Goal: Information Seeking & Learning: Find specific fact

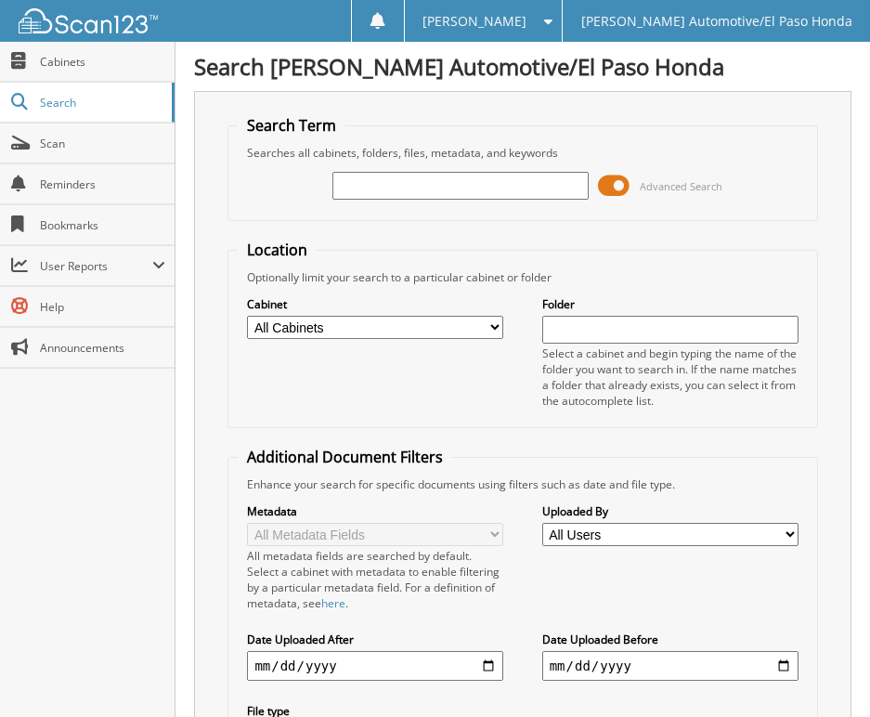
click at [392, 202] on div "Advanced Search" at bounding box center [522, 186] width 569 height 50
click at [400, 187] on input "text" at bounding box center [461, 186] width 256 height 28
type input "167816"
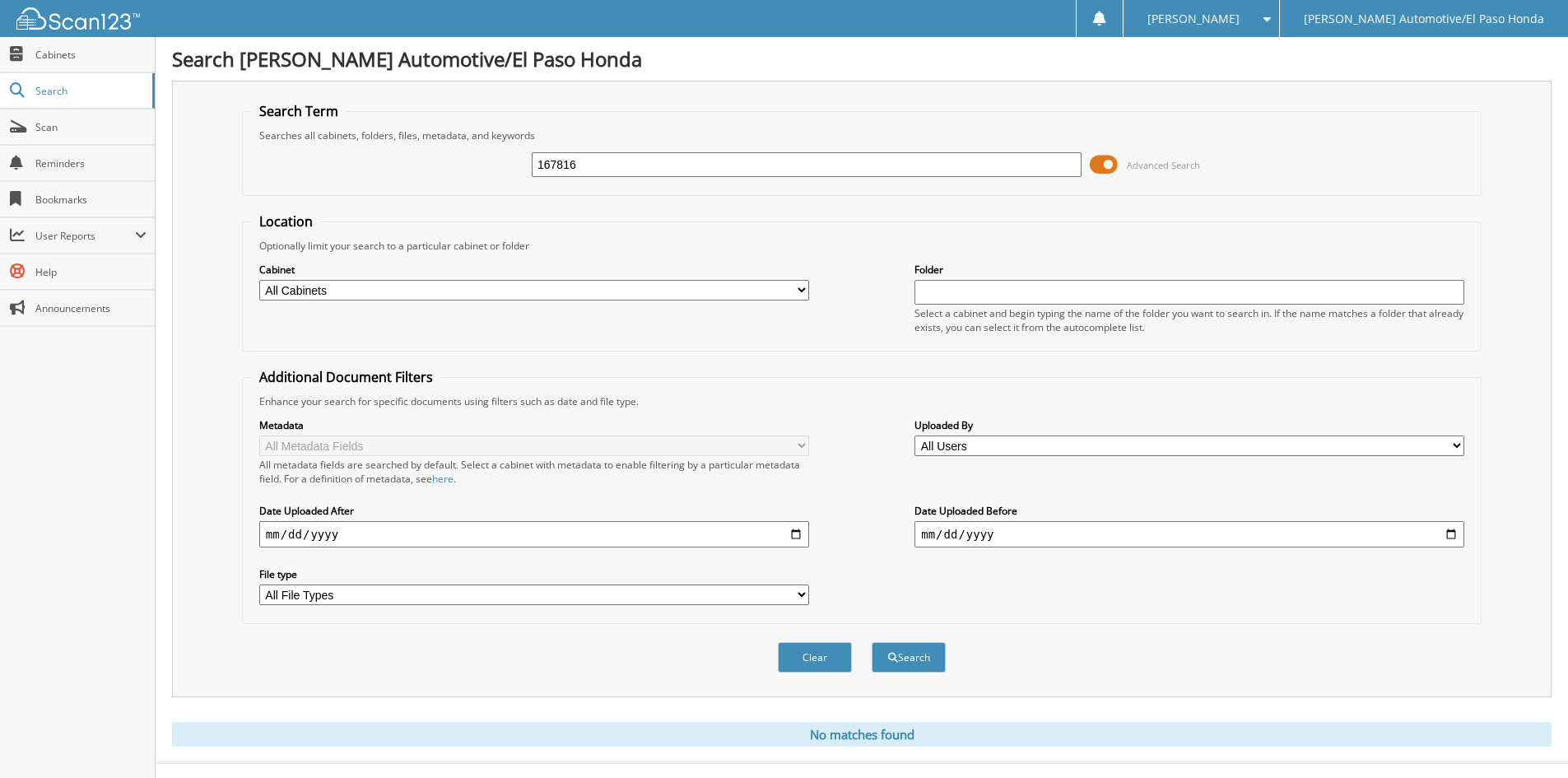
drag, startPoint x: 584, startPoint y: 167, endPoint x: 492, endPoint y: 157, distance: 92.5
click at [492, 157] on div "167816 Advanced Search" at bounding box center [861, 165] width 1222 height 44
type input "BAILEY"
click at [872, 642] on button "Search" at bounding box center [909, 657] width 74 height 30
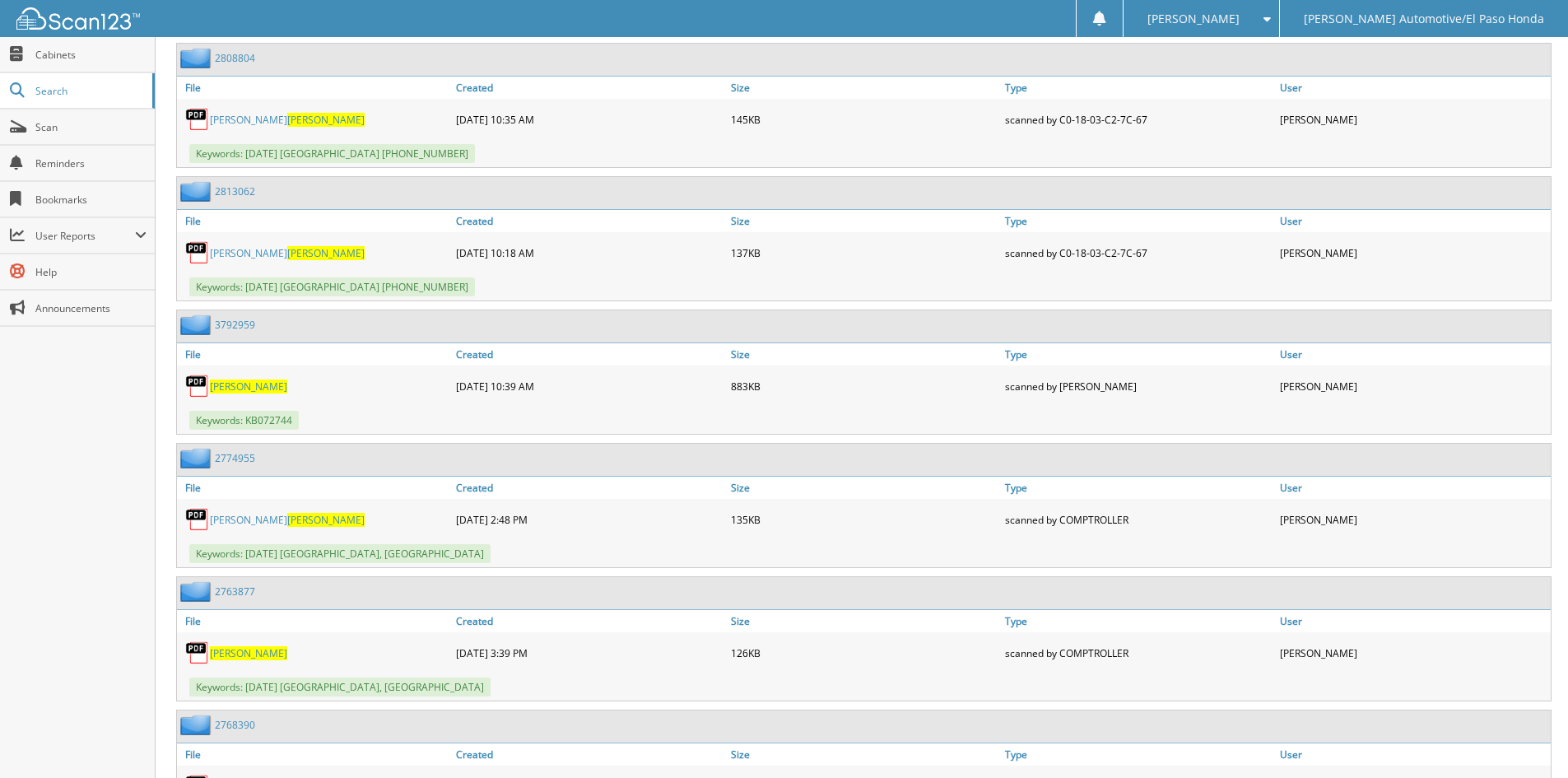
scroll to position [13143, 0]
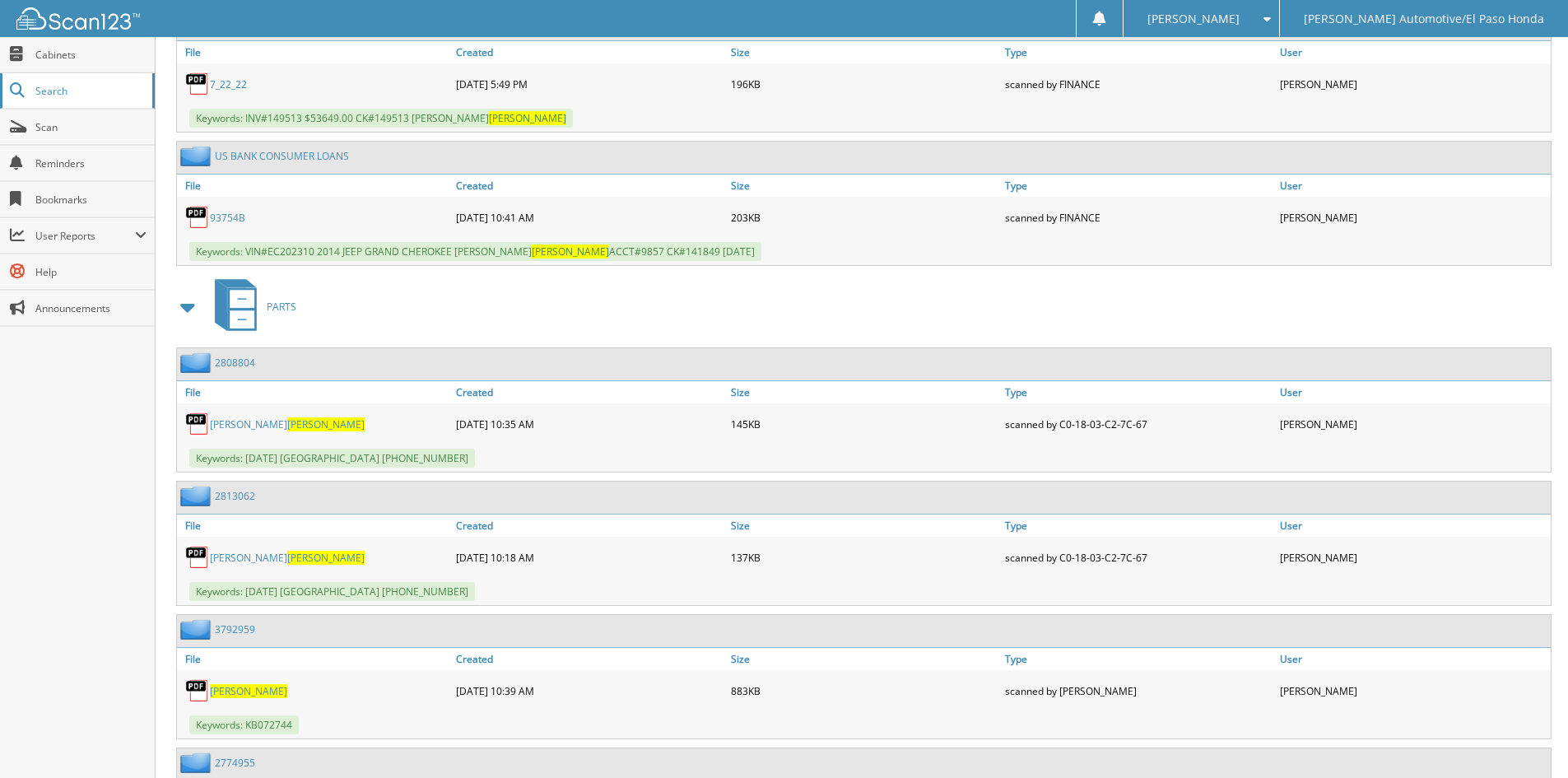
click at [42, 99] on link "Search" at bounding box center [77, 91] width 155 height 35
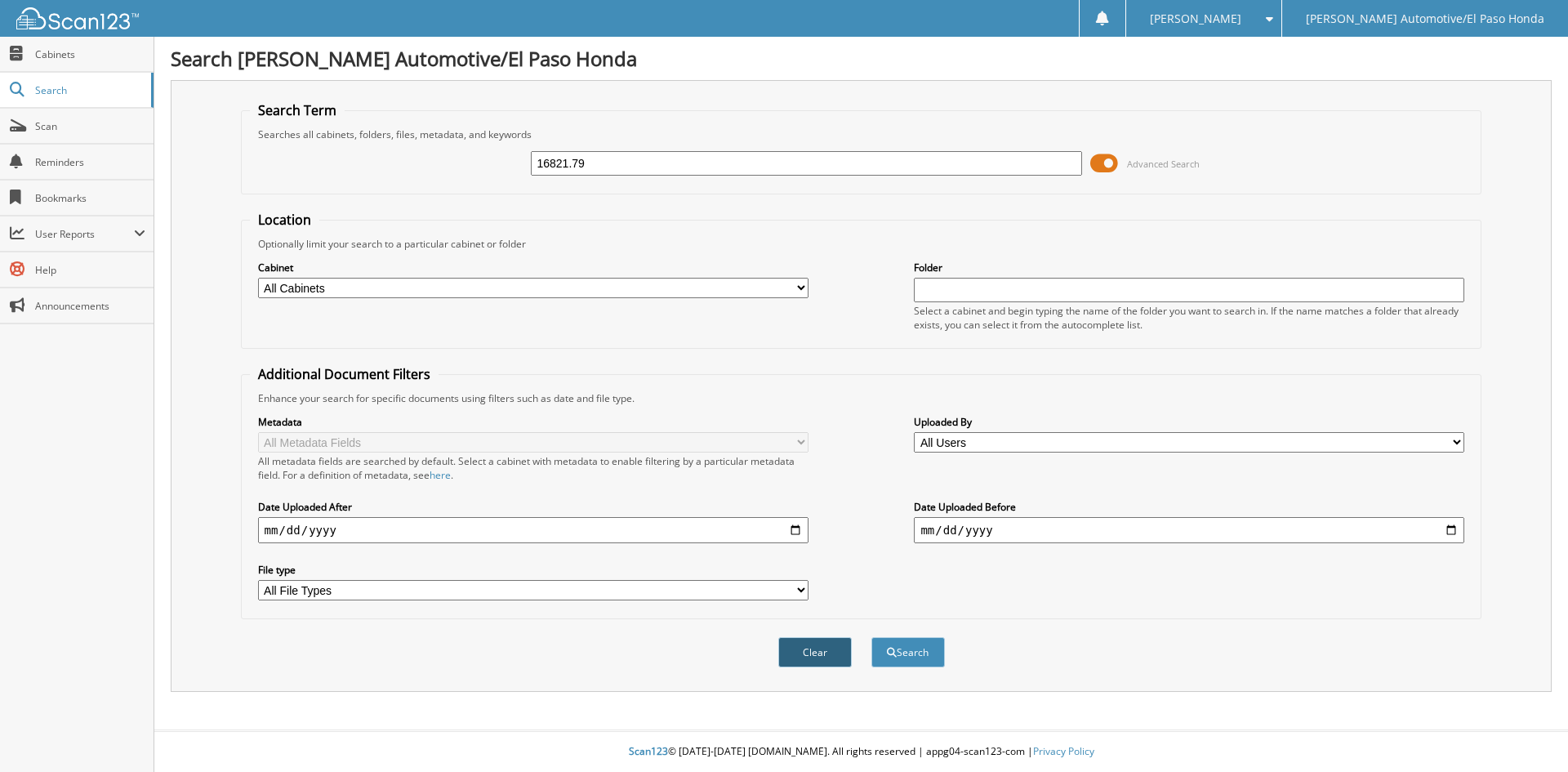
type input "16821.79"
drag, startPoint x: 798, startPoint y: 660, endPoint x: 470, endPoint y: 570, distance: 340.1
click at [470, 570] on form "Search Term Searches all cabinets, folders, files, metadata, and keywords 16821…" at bounding box center [861, 393] width 1241 height 584
click at [887, 640] on button "Search" at bounding box center [908, 652] width 74 height 30
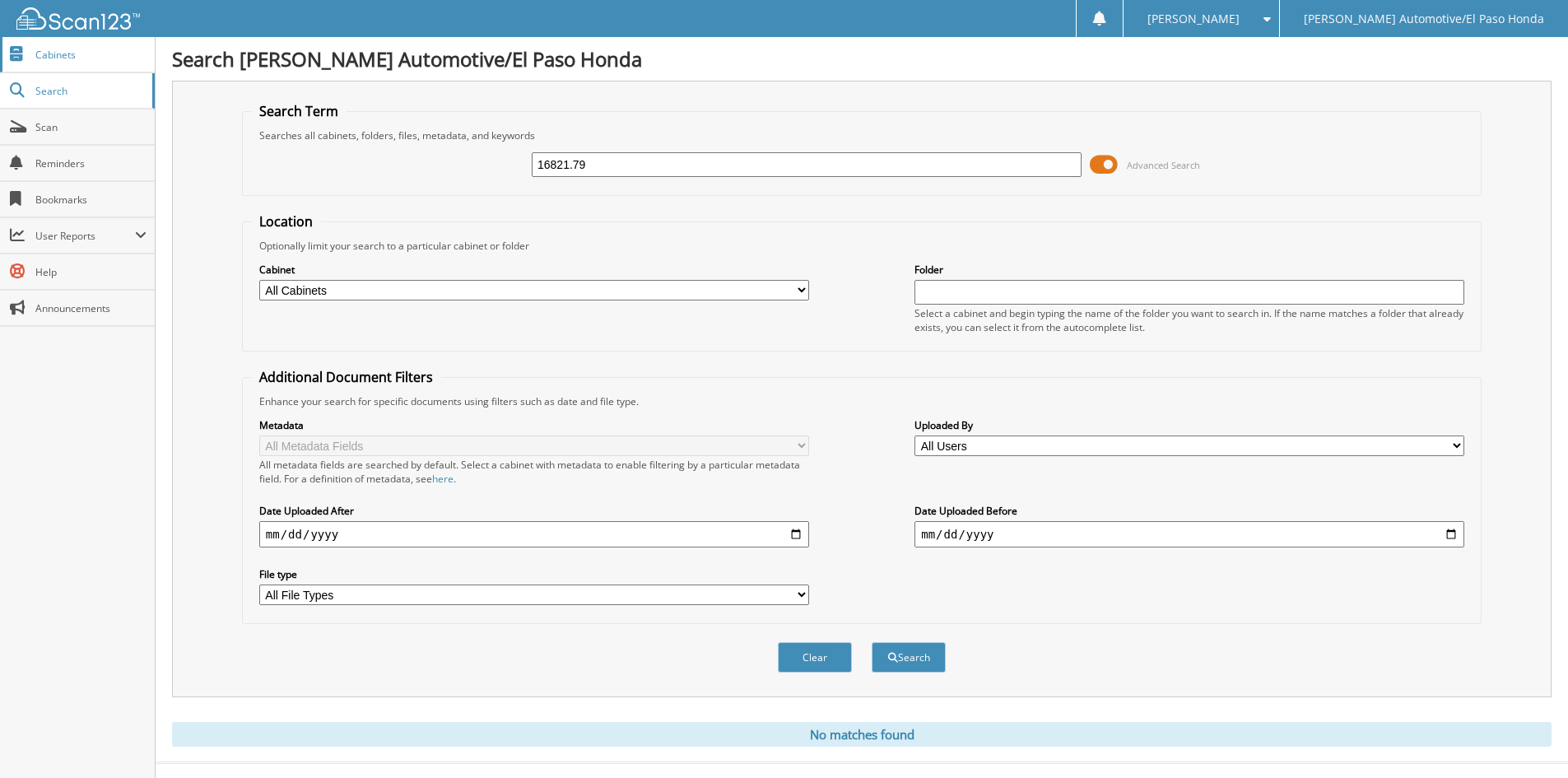
click at [82, 49] on span "Cabinets" at bounding box center [90, 55] width 111 height 14
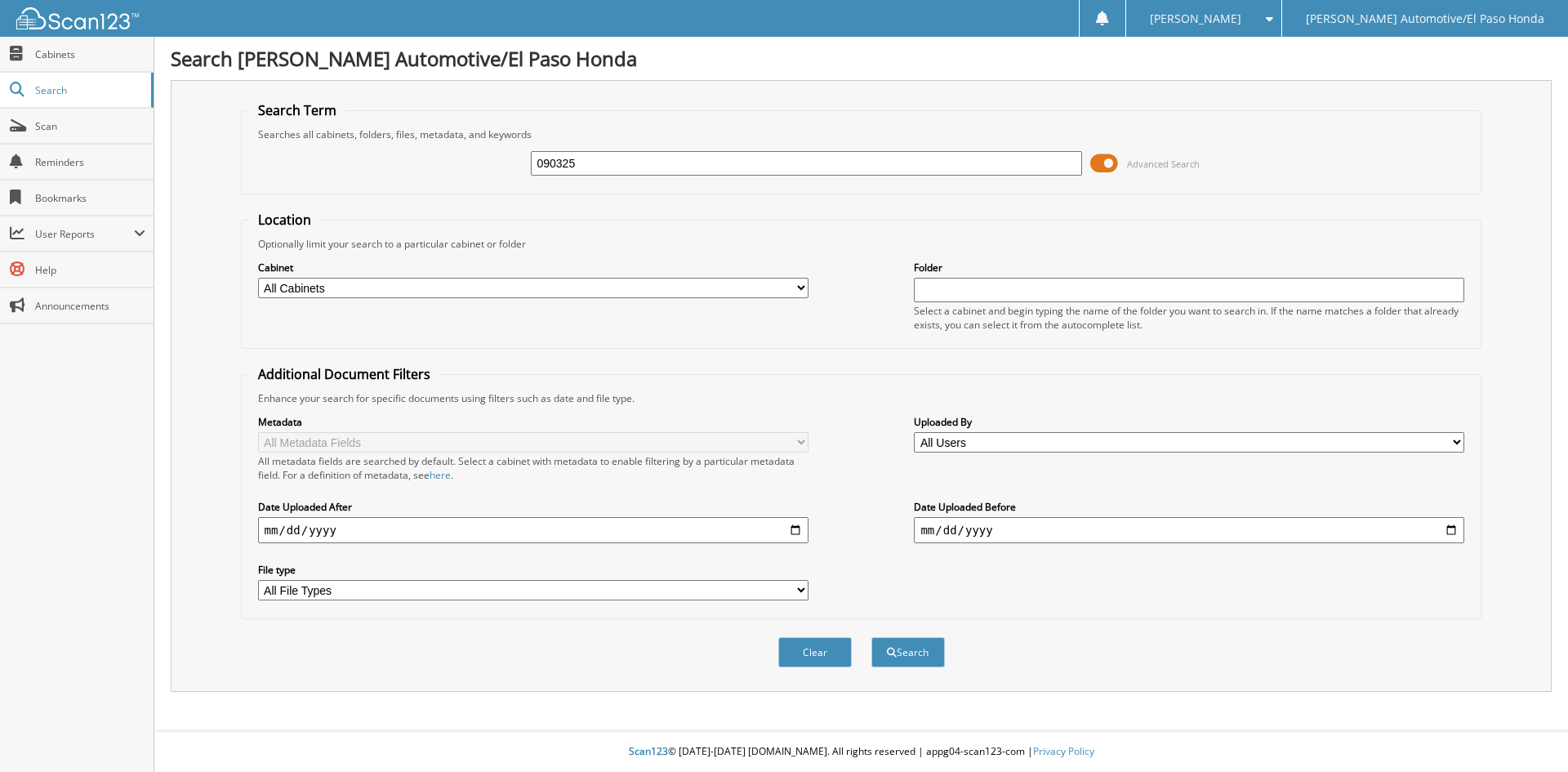
type input "090325"
click at [871, 637] on button "Search" at bounding box center [908, 652] width 74 height 30
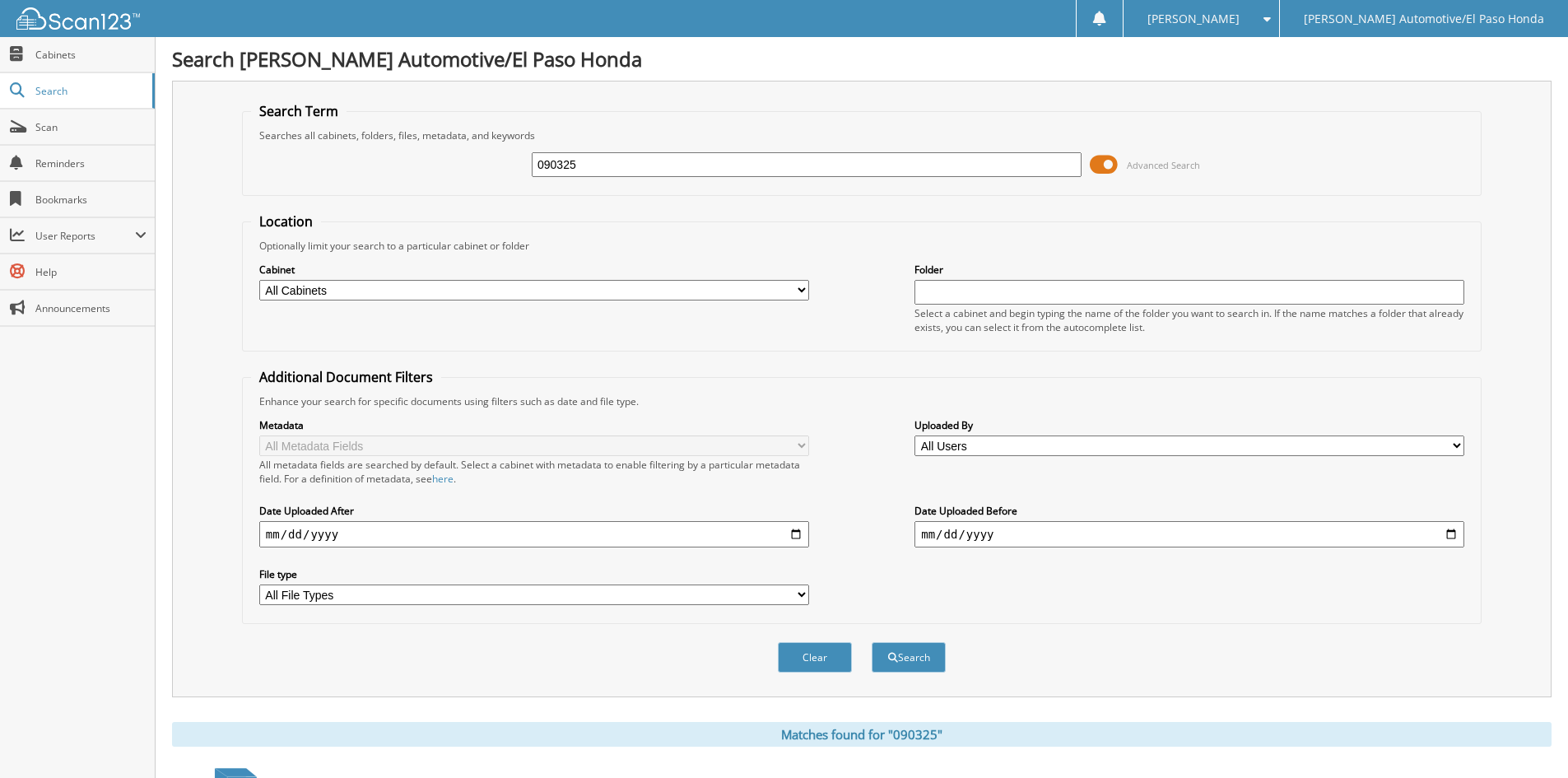
drag, startPoint x: 590, startPoint y: 162, endPoint x: 468, endPoint y: 151, distance: 122.5
click at [468, 152] on div "090325 Advanced Search" at bounding box center [861, 165] width 1222 height 44
type input "[DATE]"
click at [872, 642] on button "Search" at bounding box center [909, 657] width 74 height 30
drag, startPoint x: 609, startPoint y: 165, endPoint x: 601, endPoint y: 158, distance: 10.6
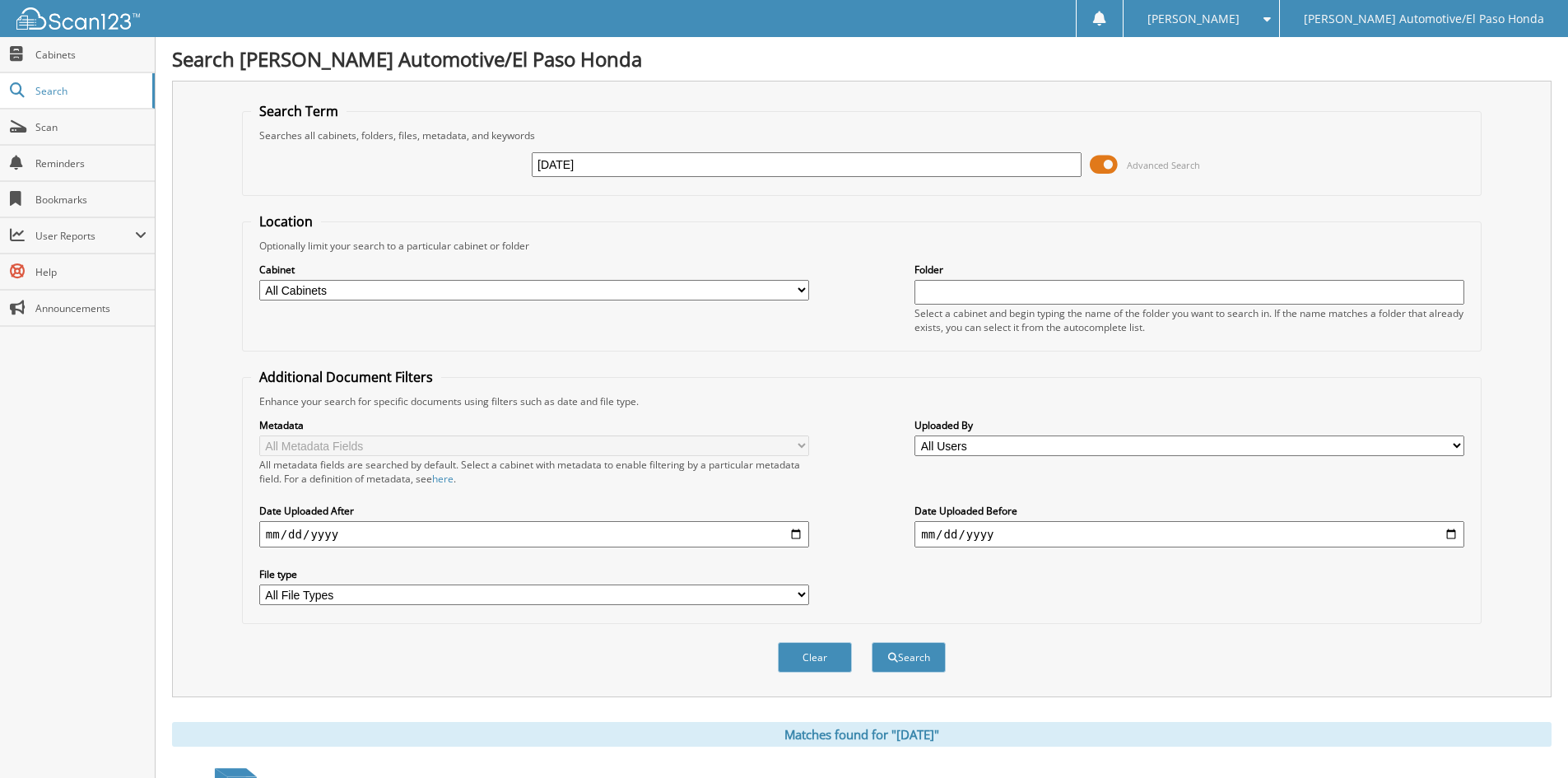
click at [609, 165] on input "09/03/2025" at bounding box center [806, 165] width 550 height 25
type input "[DATE]"
click at [872, 642] on button "Search" at bounding box center [909, 657] width 74 height 30
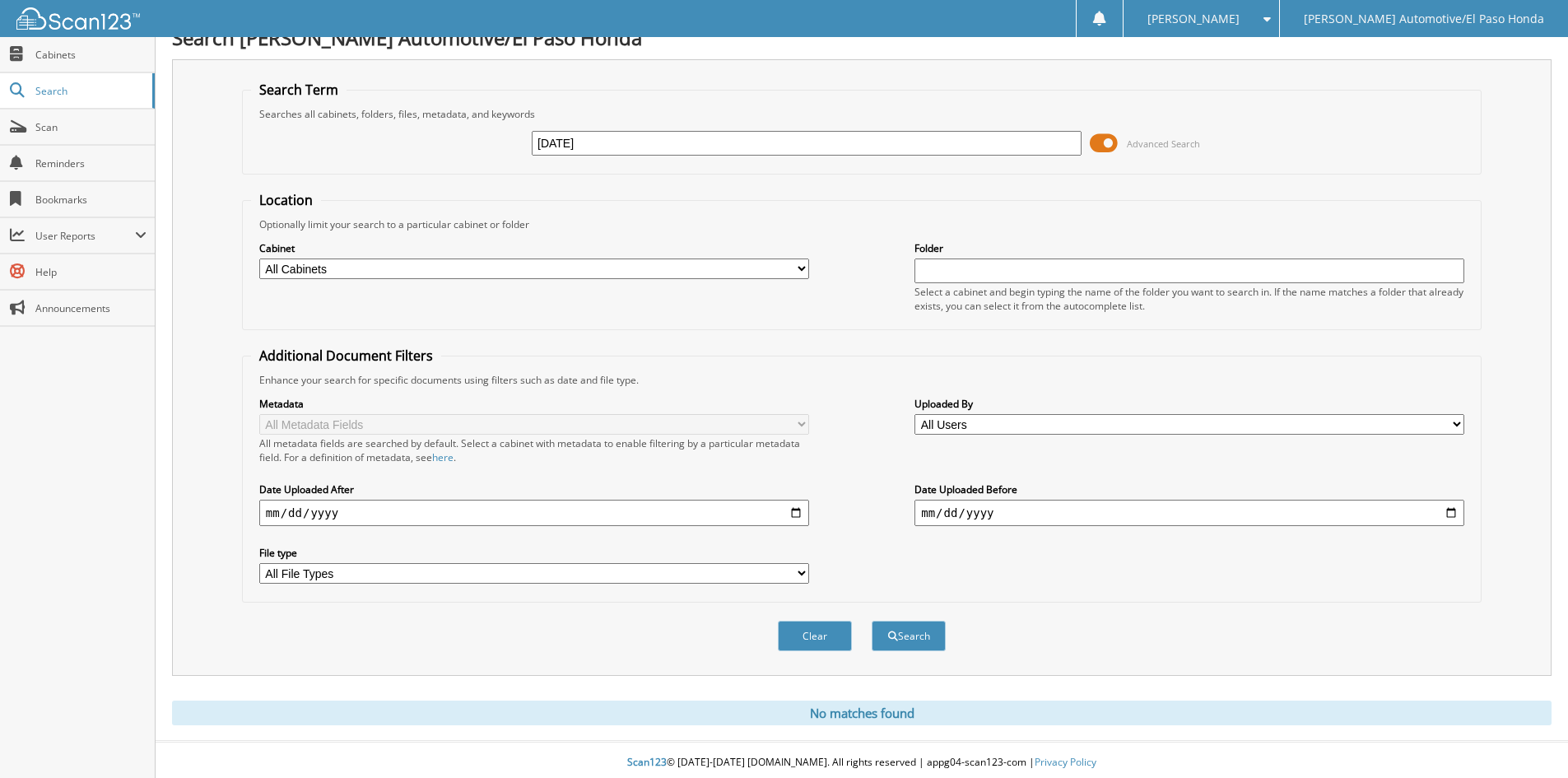
scroll to position [27, 0]
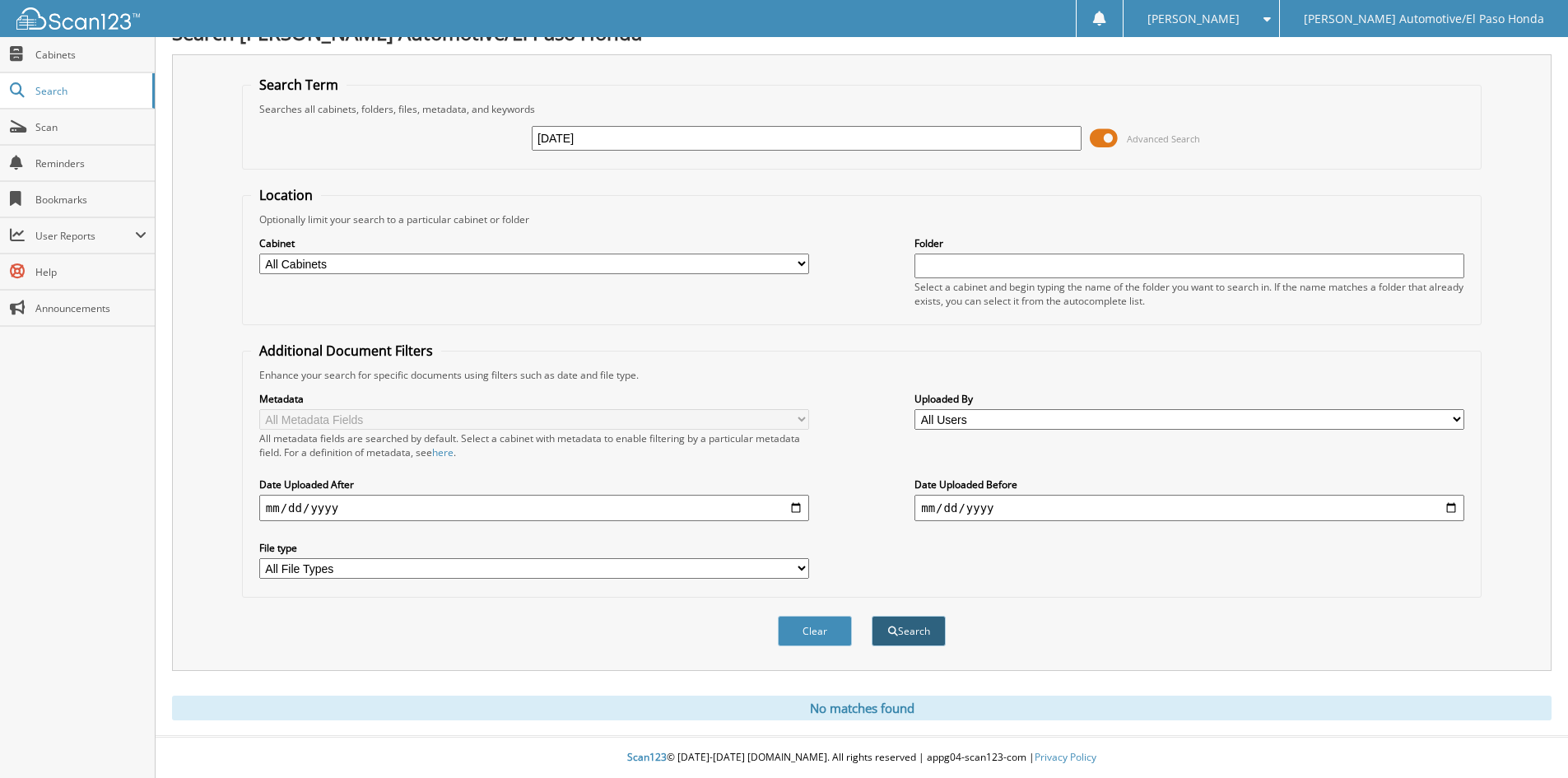
click at [905, 640] on button "Search" at bounding box center [909, 631] width 74 height 30
